Goal: Information Seeking & Learning: Learn about a topic

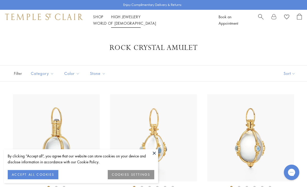
click at [136, 19] on link "High Jewellery High Jewellery" at bounding box center [126, 16] width 30 height 5
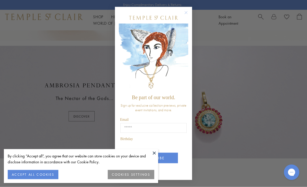
scroll to position [220, 0]
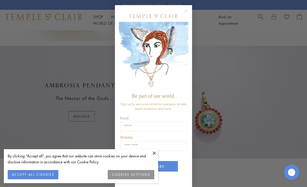
click at [228, 74] on div "Close dialog Be part of our world. Sign up for exclusive collection previews, p…" at bounding box center [153, 93] width 307 height 187
click at [152, 154] on button at bounding box center [154, 153] width 8 height 8
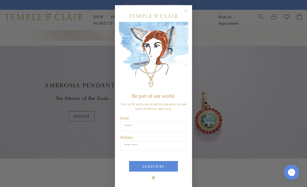
click at [89, 114] on div "Close dialog Be part of our world. Sign up for exclusive collection previews, p…" at bounding box center [153, 93] width 307 height 187
click at [90, 118] on div "Close dialog Be part of our world. Sign up for exclusive collection previews, p…" at bounding box center [153, 93] width 307 height 187
click at [182, 17] on div "POPUP Form" at bounding box center [153, 16] width 69 height 12
click at [189, 10] on circle "Close dialog" at bounding box center [186, 11] width 6 height 6
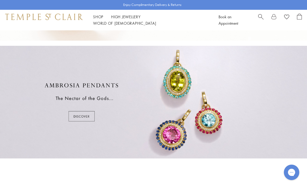
click at [83, 117] on div at bounding box center [153, 102] width 307 height 113
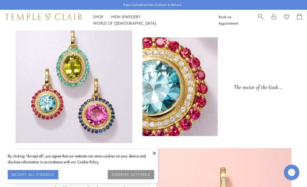
click at [155, 152] on button at bounding box center [154, 153] width 8 height 8
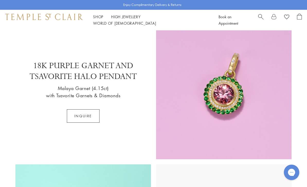
scroll to position [405, 0]
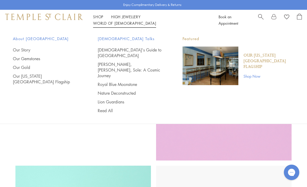
click at [129, 82] on link "Royal Blue Moonstone" at bounding box center [130, 85] width 64 height 6
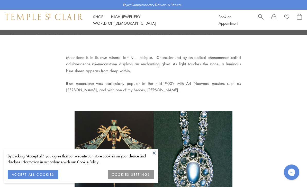
scroll to position [265, 0]
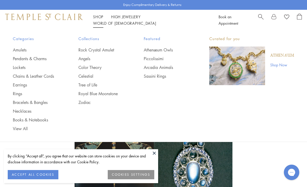
click at [159, 58] on link "Piccolissimi" at bounding box center [166, 59] width 45 height 6
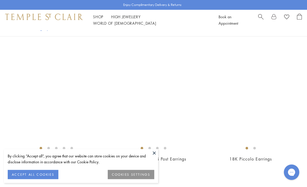
scroll to position [318, 0]
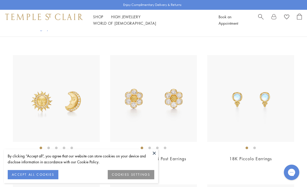
click at [254, 125] on img at bounding box center [250, 98] width 87 height 87
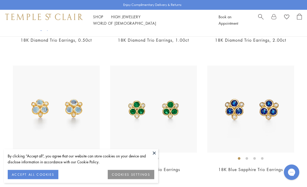
scroll to position [697, 0]
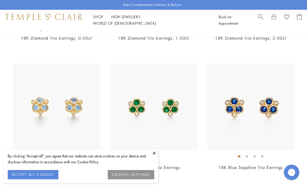
click at [156, 157] on button at bounding box center [154, 153] width 8 height 8
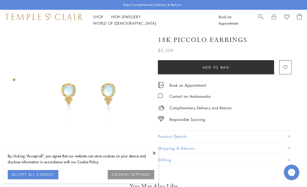
click at [109, 95] on img at bounding box center [88, 92] width 124 height 124
